Goal: Task Accomplishment & Management: Manage account settings

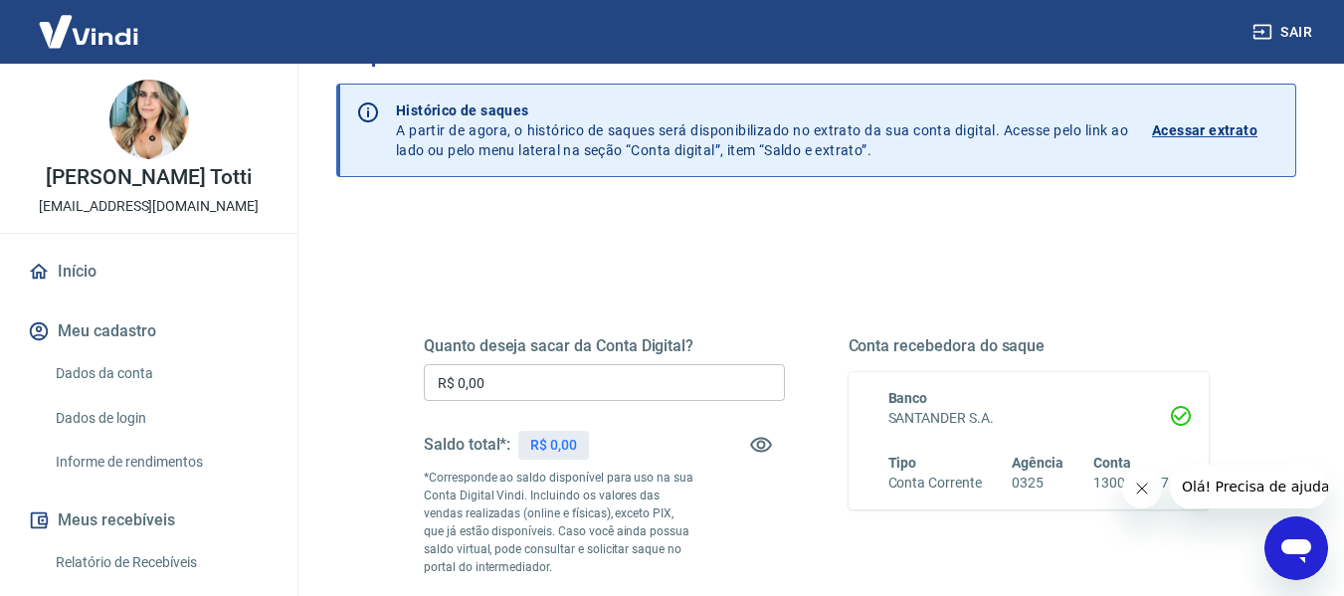
scroll to position [199, 0]
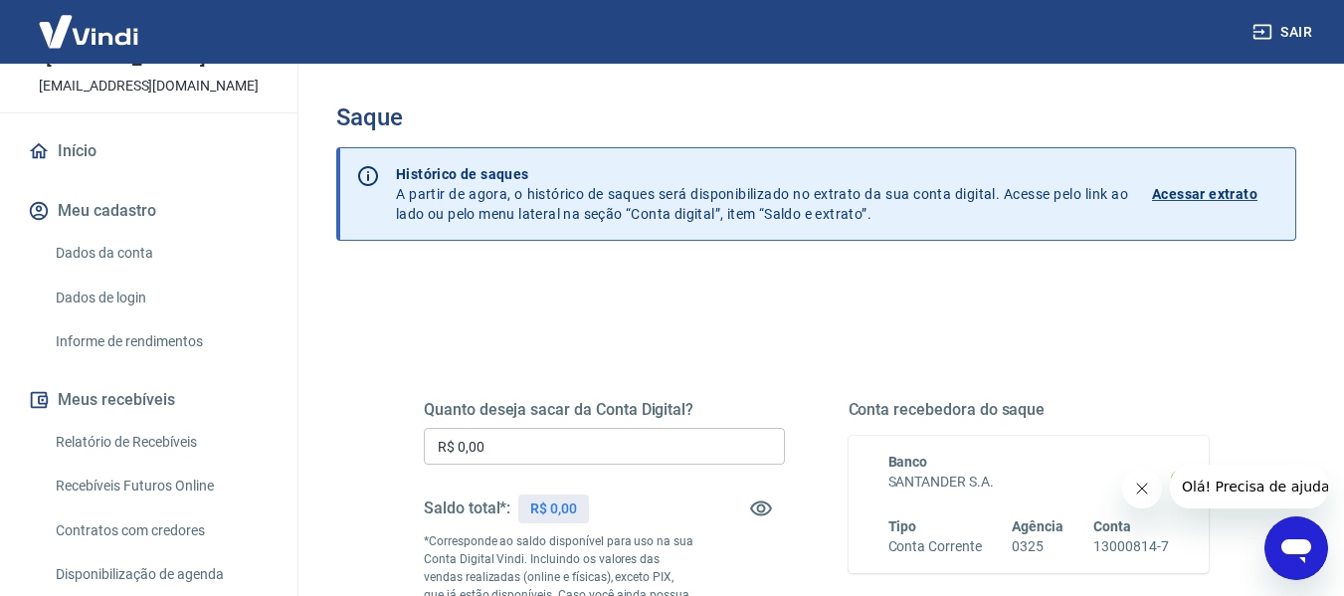
scroll to position [298, 0]
